Goal: Find specific page/section: Find specific page/section

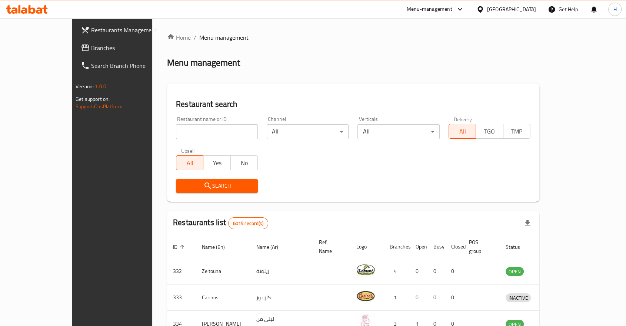
click at [176, 131] on input "search" at bounding box center [217, 131] width 82 height 15
type input "crumbles"
click button "Search" at bounding box center [217, 186] width 82 height 14
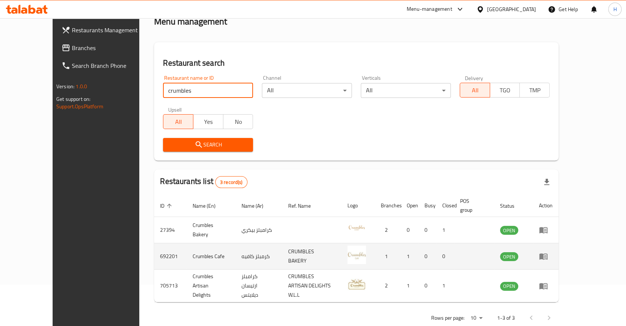
scroll to position [41, 0]
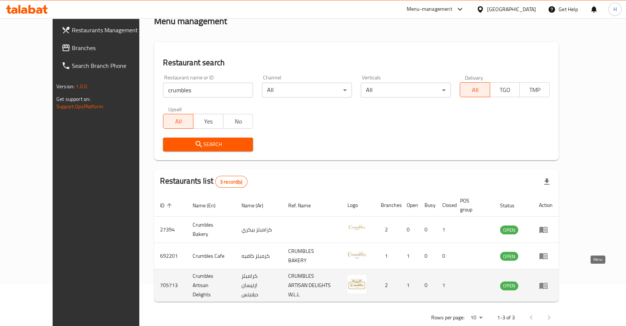
click at [547, 282] on icon "enhanced table" at bounding box center [543, 285] width 8 height 6
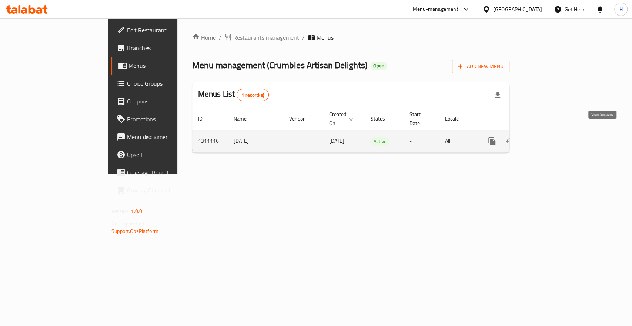
click at [550, 137] on icon "enhanced table" at bounding box center [545, 141] width 9 height 9
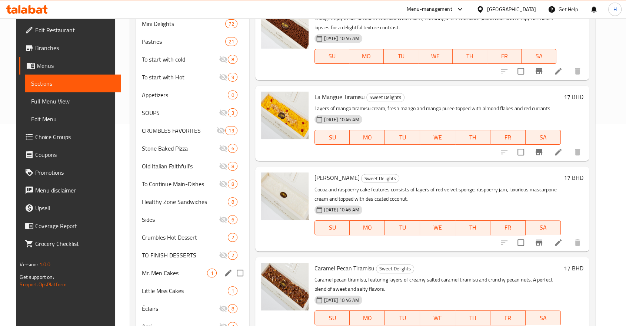
scroll to position [248, 0]
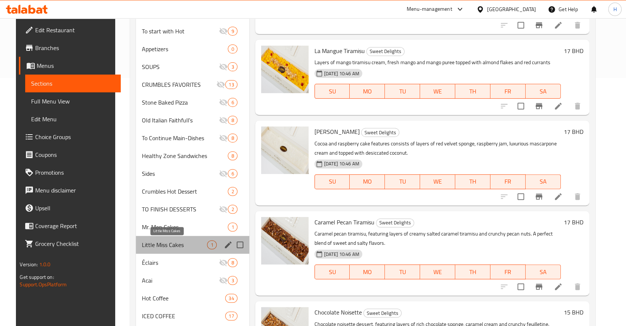
click at [153, 245] on span "Little Miss Cakes" at bounding box center [175, 244] width 66 height 9
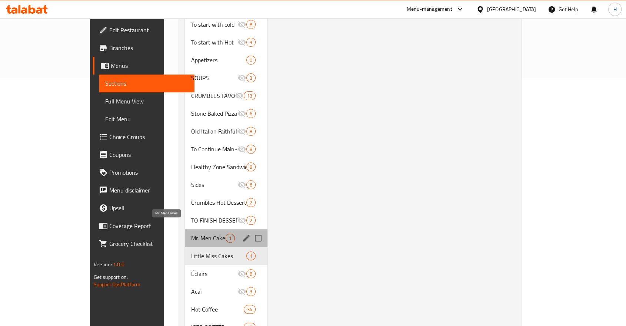
click at [191, 233] on span "Mr. Men Cakes" at bounding box center [208, 237] width 35 height 9
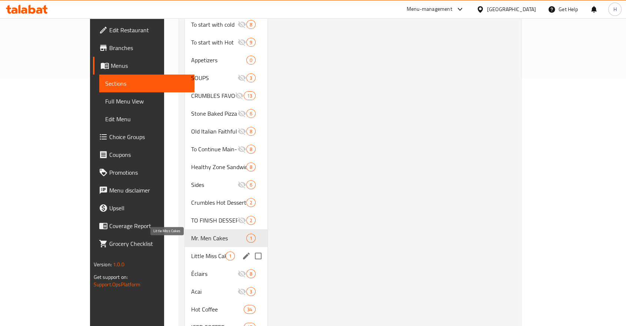
click at [191, 251] on span "Little Miss Cakes" at bounding box center [208, 255] width 35 height 9
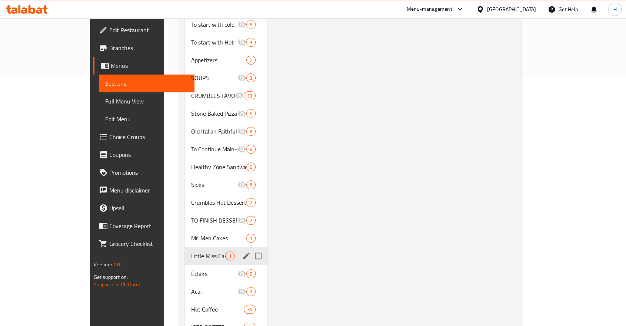
click at [185, 247] on div "Little Miss Cakes 1" at bounding box center [226, 256] width 83 height 18
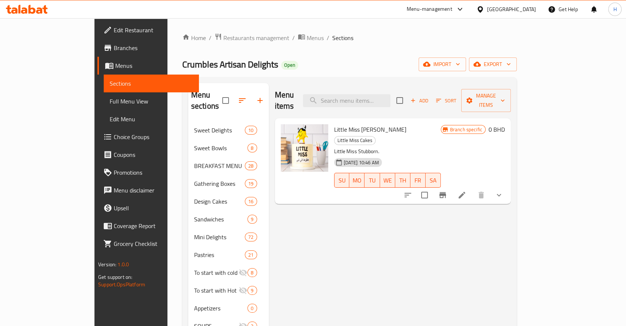
click at [441, 11] on div "Menu-management" at bounding box center [430, 9] width 46 height 9
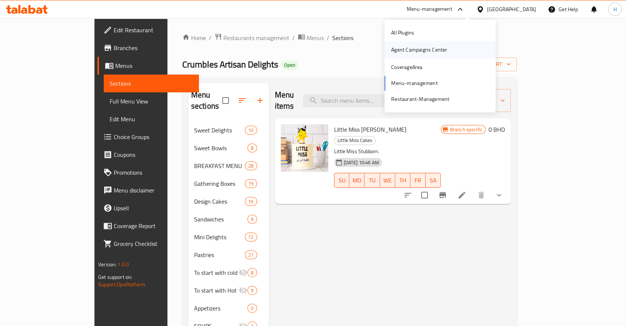
click at [399, 50] on div "Agent Campaigns Center" at bounding box center [419, 50] width 56 height 8
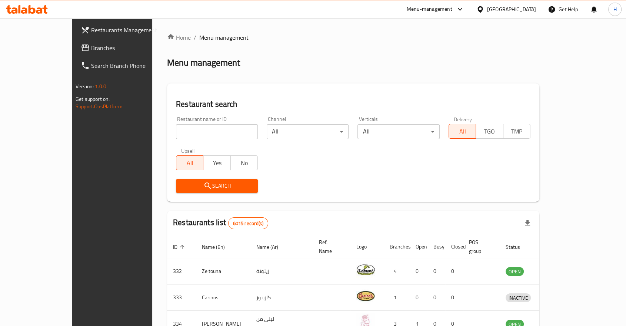
click at [177, 129] on input "search" at bounding box center [217, 131] width 82 height 15
type input "c"
type input "crumbles"
click button "Search" at bounding box center [217, 186] width 82 height 14
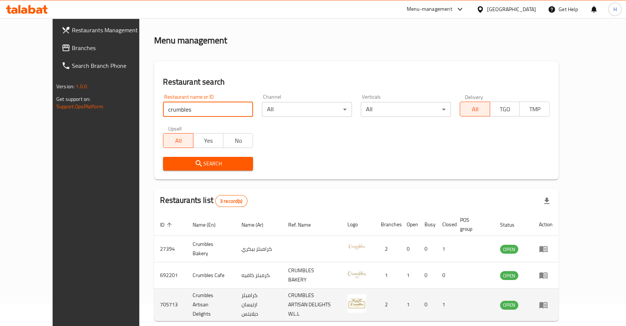
scroll to position [41, 0]
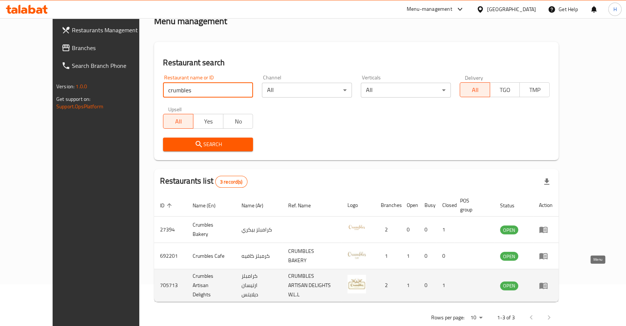
click at [547, 282] on icon "enhanced table" at bounding box center [543, 285] width 8 height 6
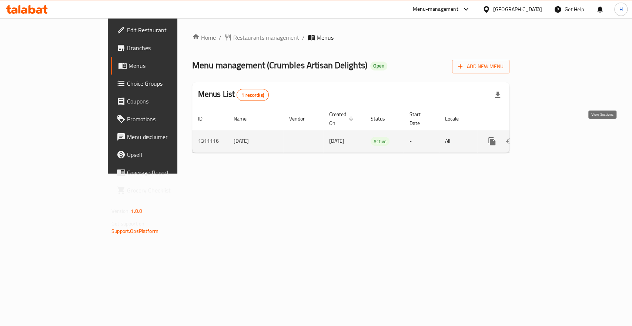
click at [550, 137] on icon "enhanced table" at bounding box center [545, 141] width 9 height 9
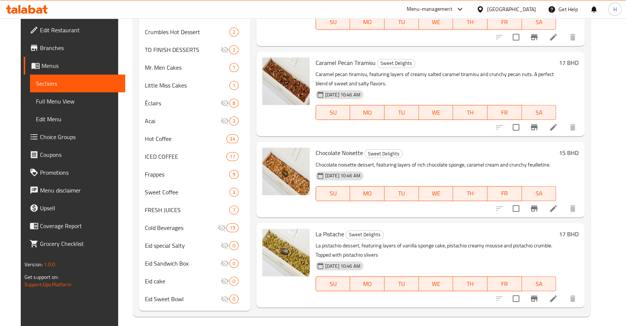
scroll to position [411, 0]
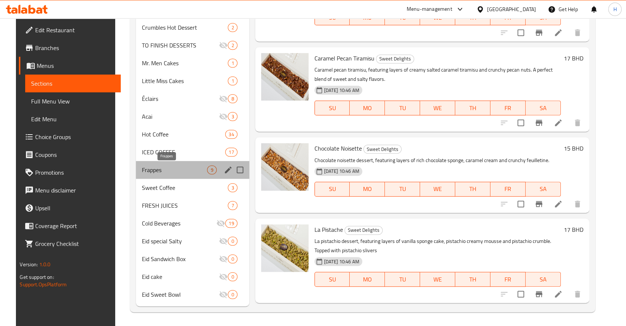
click at [151, 168] on span "Frappes" at bounding box center [175, 169] width 66 height 9
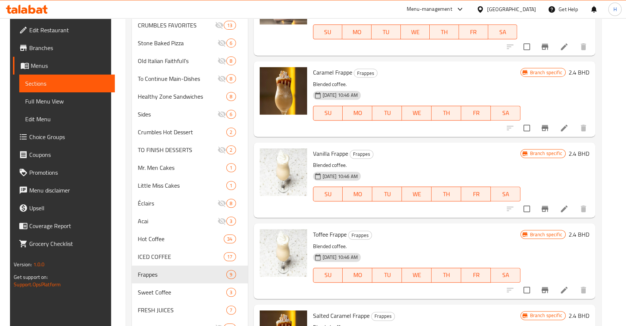
scroll to position [41, 0]
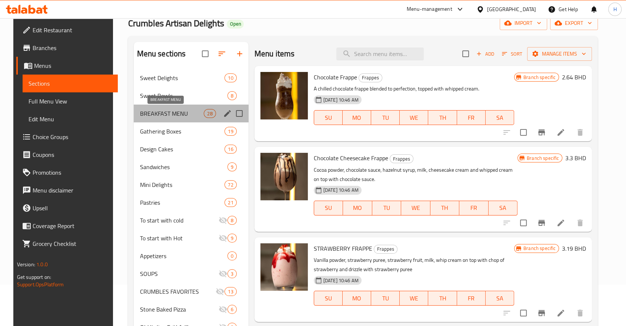
click at [153, 117] on span "BREAKFAST MENU" at bounding box center [172, 113] width 64 height 9
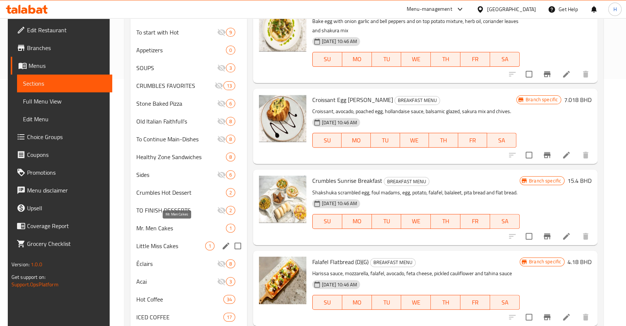
scroll to position [329, 0]
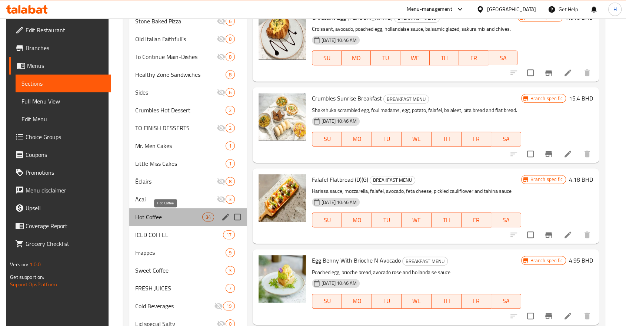
click at [163, 216] on span "Hot Coffee" at bounding box center [168, 216] width 67 height 9
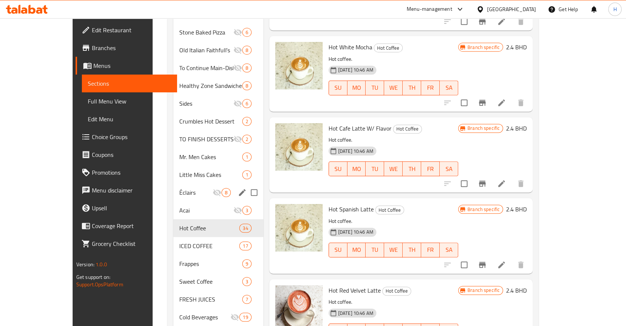
scroll to position [329, 0]
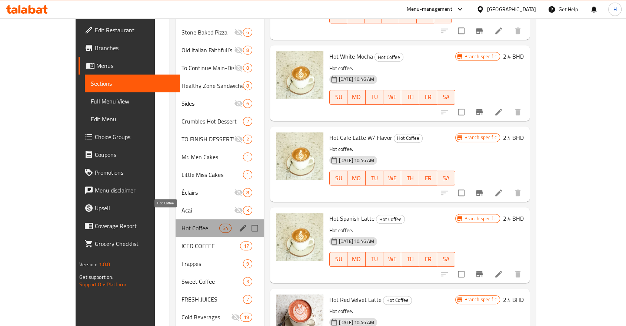
click at [181, 223] on span "Hot Coffee" at bounding box center [200, 227] width 38 height 9
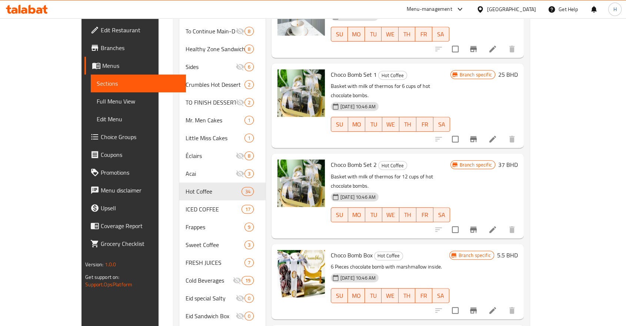
scroll to position [412, 0]
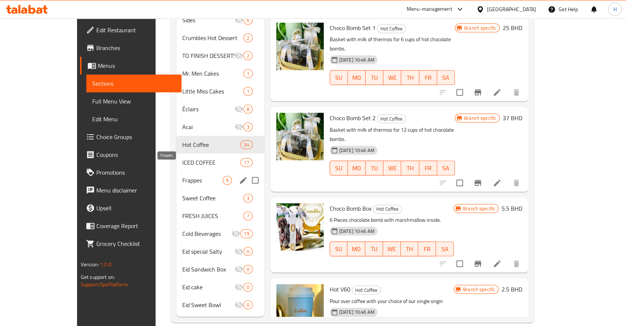
click at [182, 176] on span "Frappes" at bounding box center [202, 180] width 40 height 9
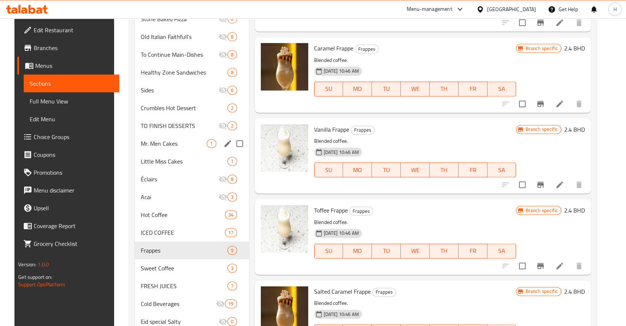
scroll to position [412, 0]
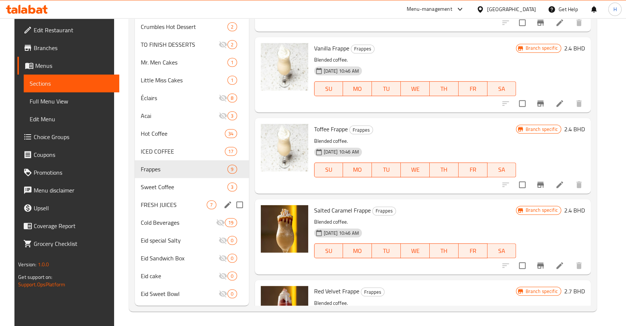
click at [144, 199] on div "FRESH JUICES 7" at bounding box center [192, 205] width 114 height 18
